Goal: Find specific fact: Find contact information

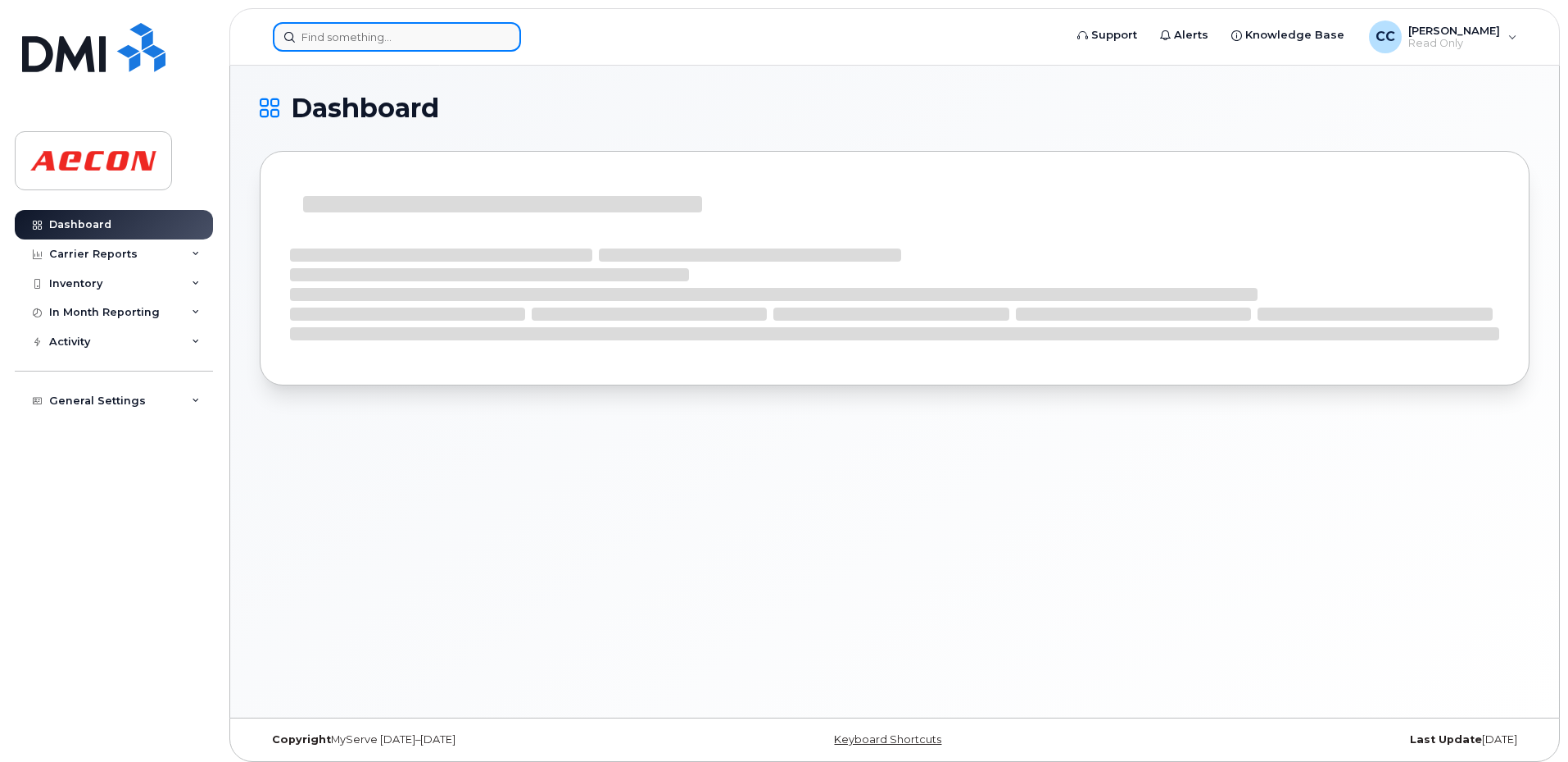
click at [416, 32] on input at bounding box center [397, 36] width 248 height 30
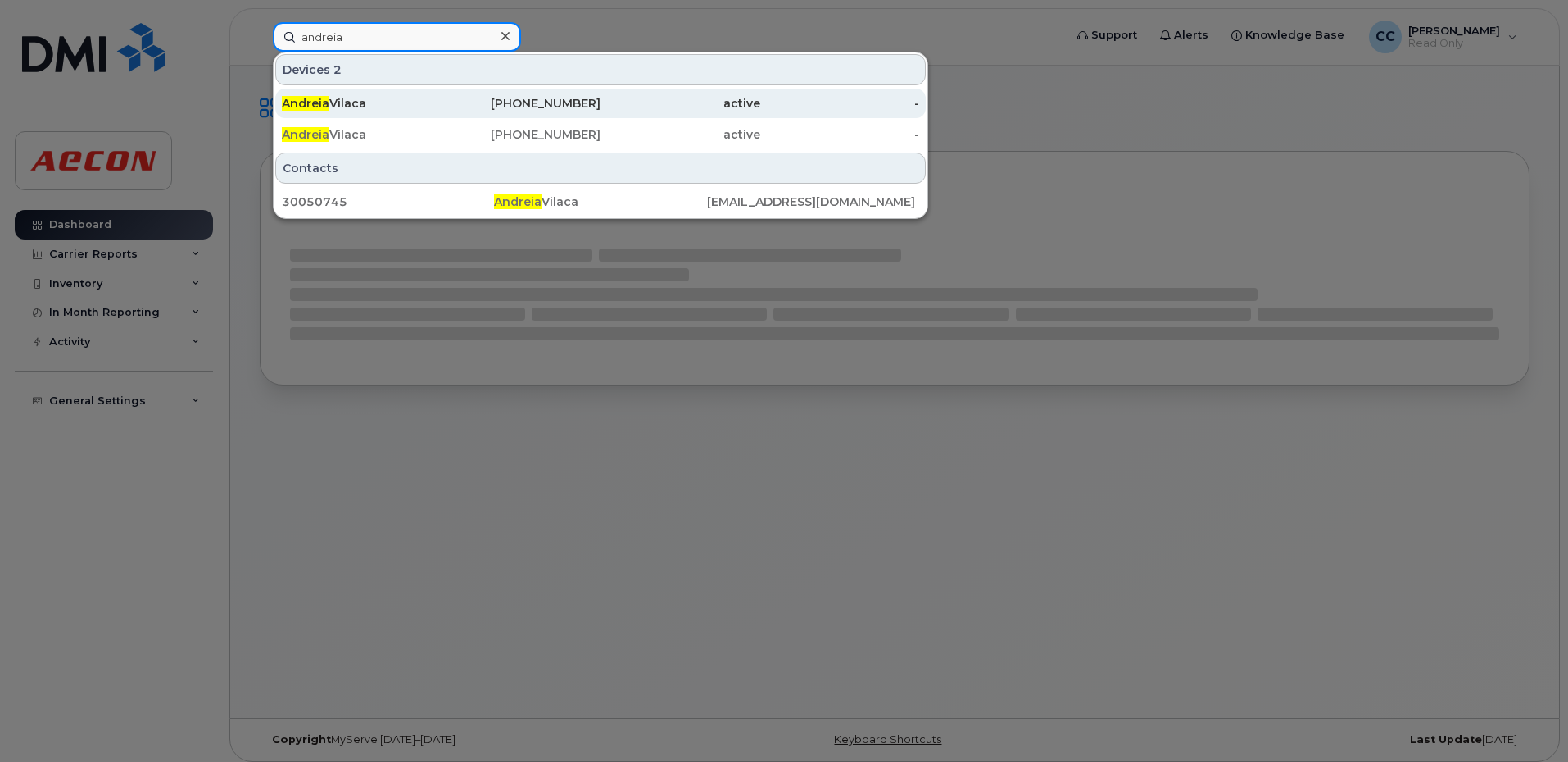
type input "andreia"
click at [509, 102] on div "[PHONE_NUMBER]" at bounding box center [521, 103] width 159 height 16
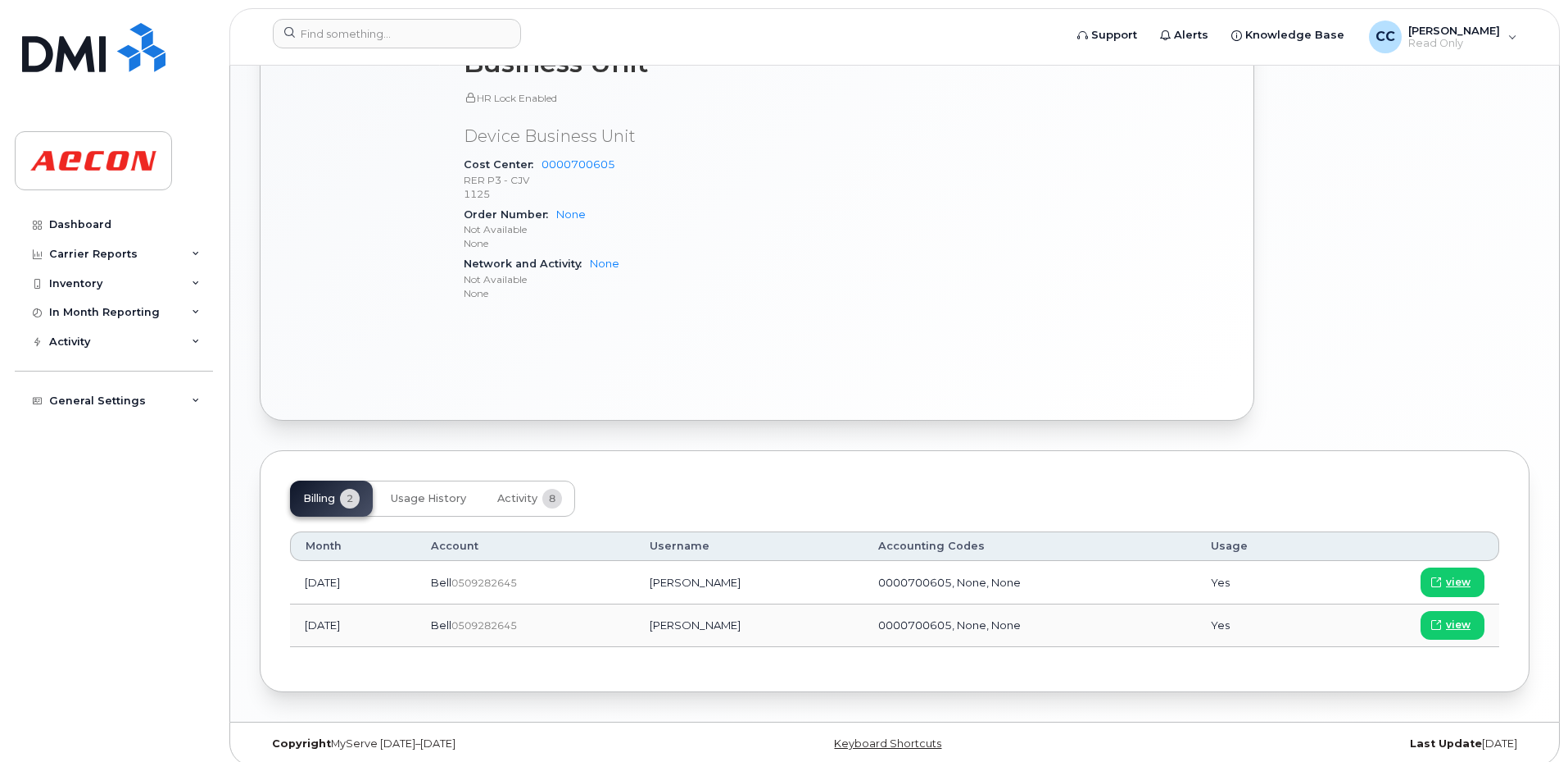
scroll to position [863, 0]
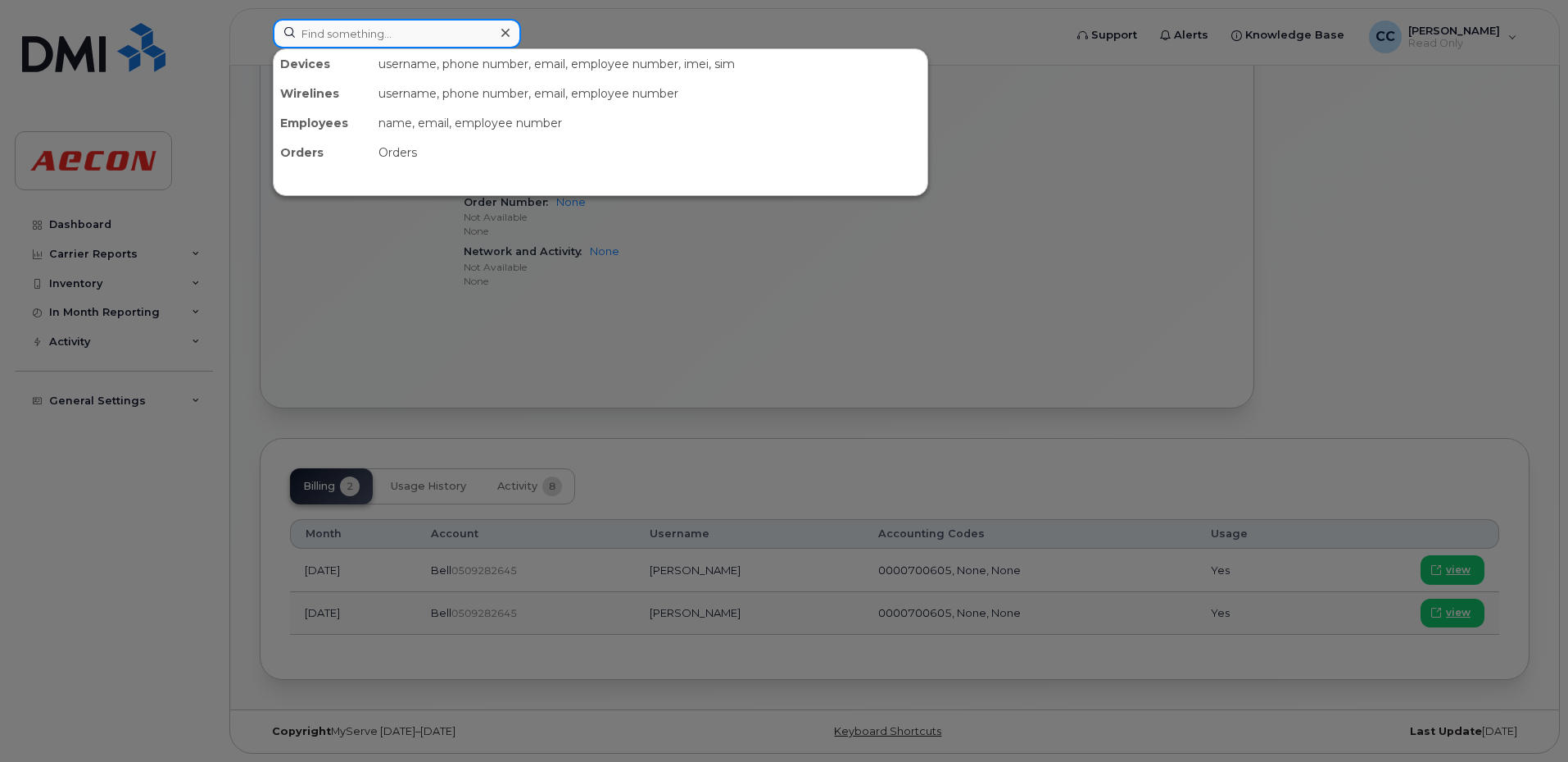
click at [357, 37] on input at bounding box center [397, 33] width 248 height 30
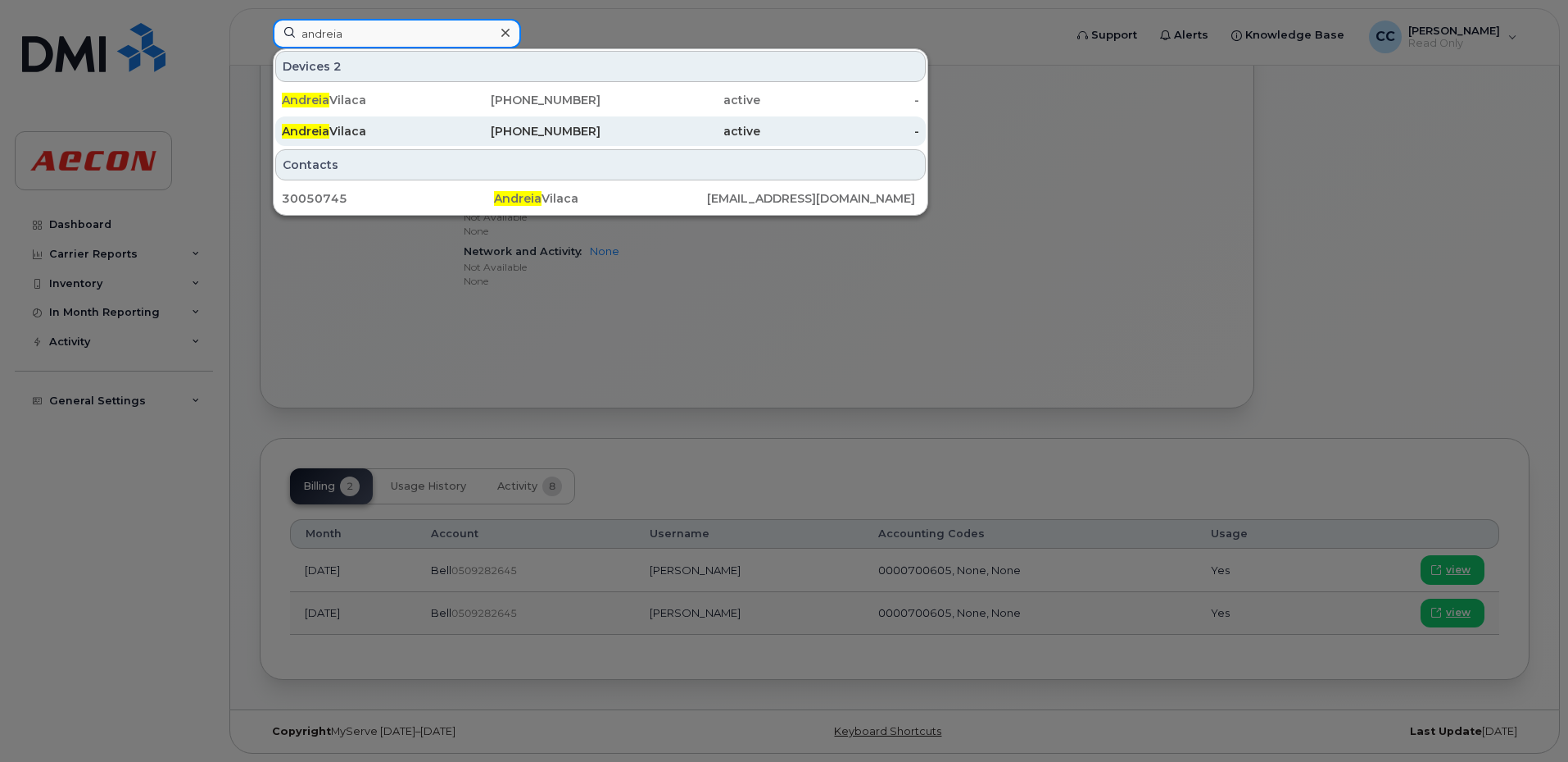
type input "andreia"
click at [577, 126] on div "416-389-1656" at bounding box center [521, 131] width 159 height 16
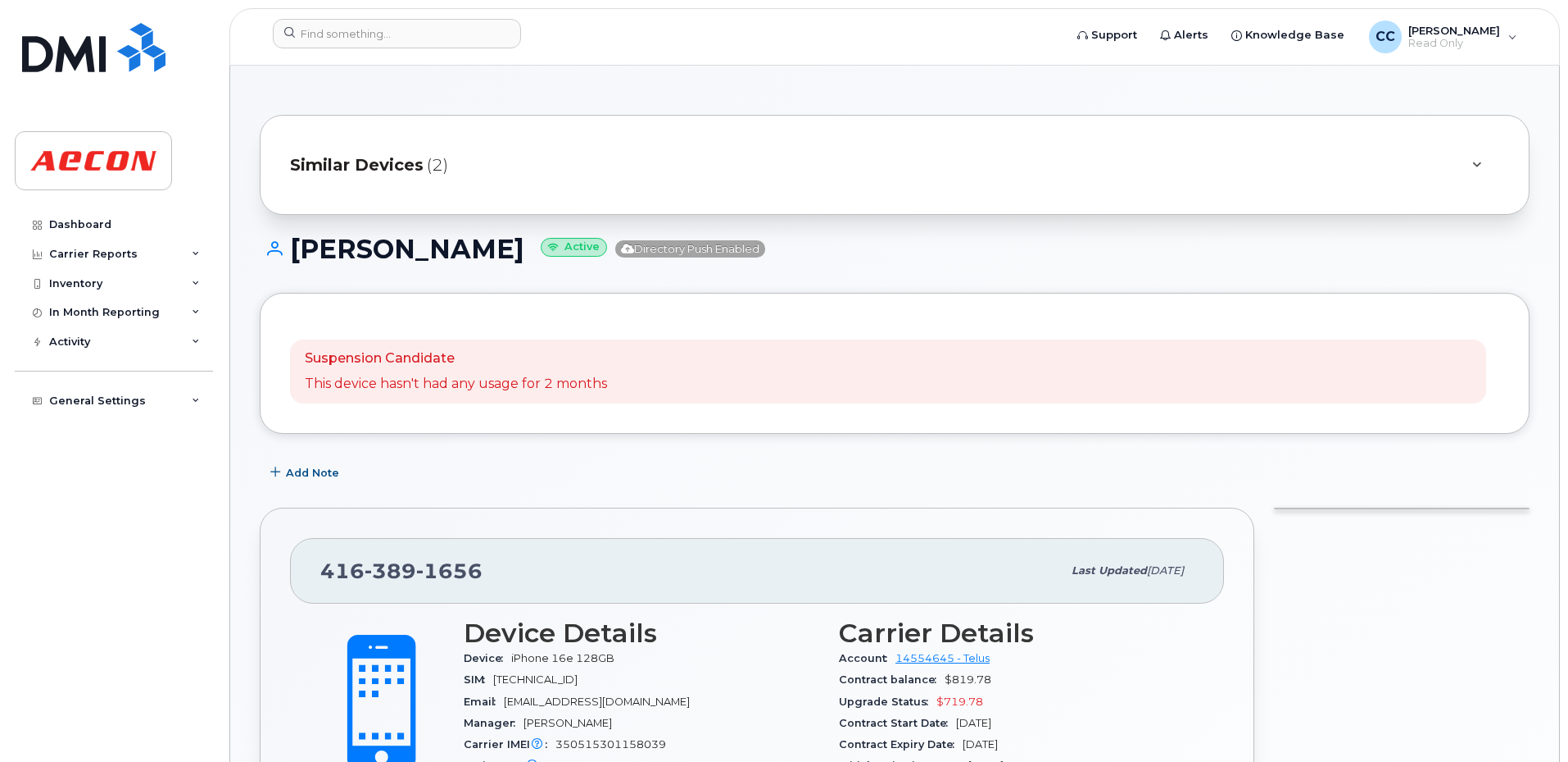
scroll to position [926, 0]
